Goal: Task Accomplishment & Management: Manage account settings

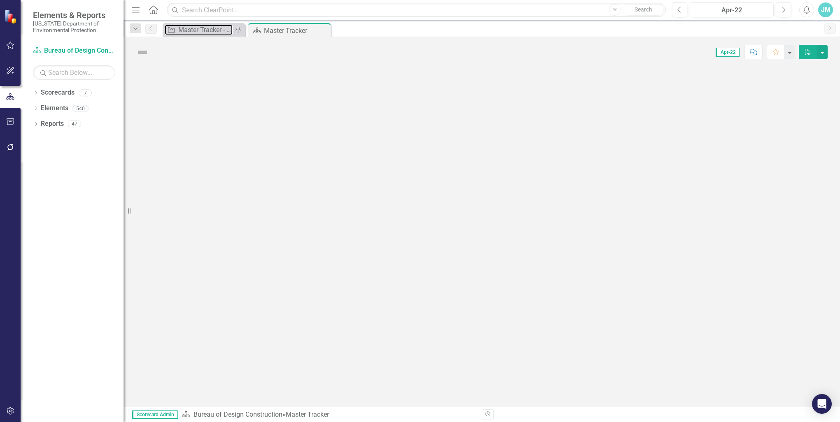
click at [194, 29] on div "Master Tracker - Current User" at bounding box center [205, 30] width 54 height 10
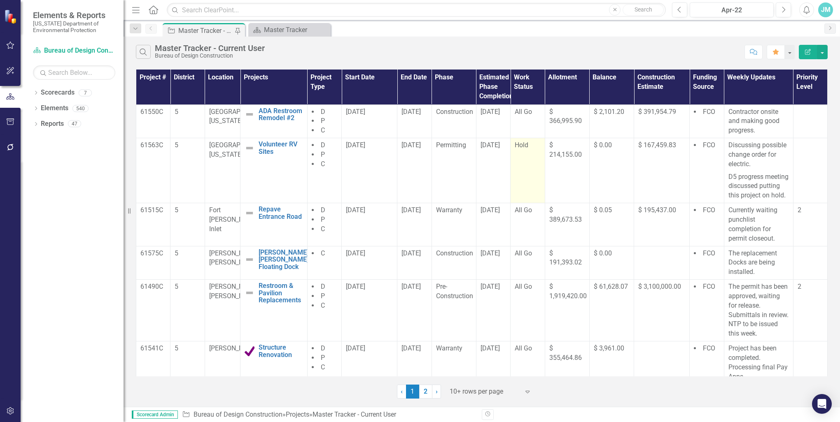
click at [531, 148] on div "Hold" at bounding box center [528, 145] width 26 height 9
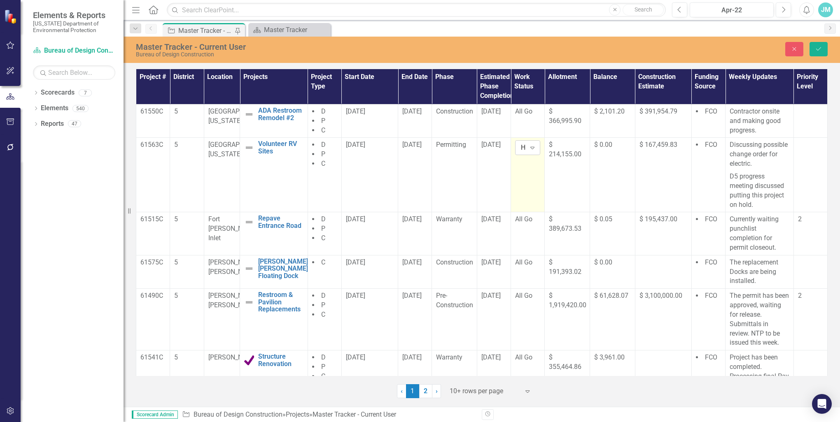
click at [530, 147] on icon at bounding box center [532, 148] width 4 height 2
click at [530, 173] on div "All Go" at bounding box center [546, 175] width 53 height 9
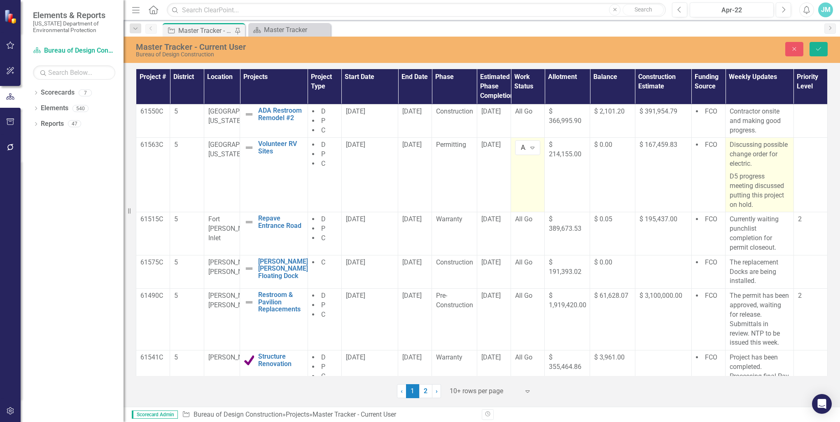
click at [751, 201] on p "D5 progress meeting discussed putting this project on hold." at bounding box center [760, 189] width 60 height 39
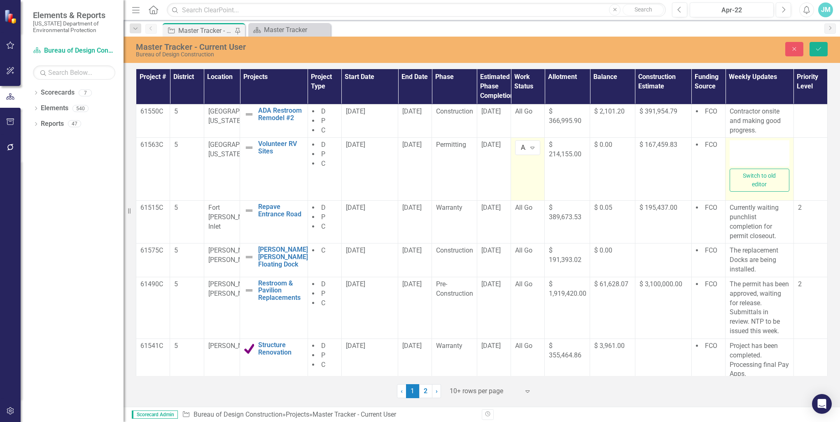
type textarea "<p>Discussing possible change order for electric.</p> <p>D5 progress meeting di…"
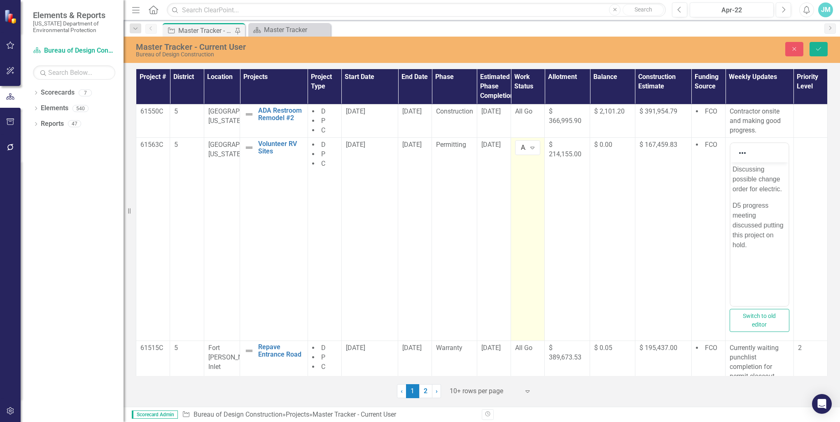
click at [753, 246] on p "D5 progress meeting discussed putting this project on hold." at bounding box center [759, 225] width 54 height 49
click at [820, 45] on button "Save" at bounding box center [818, 49] width 18 height 14
